Goal: Task Accomplishment & Management: Use online tool/utility

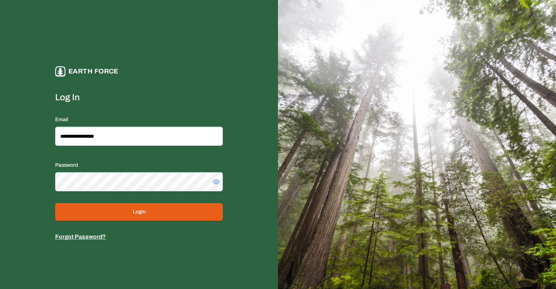
click at [126, 214] on button "Login" at bounding box center [139, 212] width 168 height 18
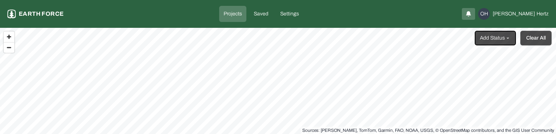
click at [530, 40] on button "Clear All" at bounding box center [535, 38] width 31 height 15
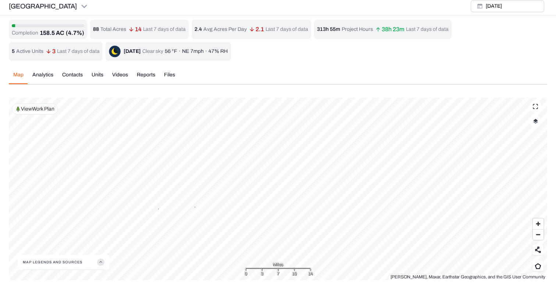
scroll to position [3, 0]
